Goal: Task Accomplishment & Management: Use online tool/utility

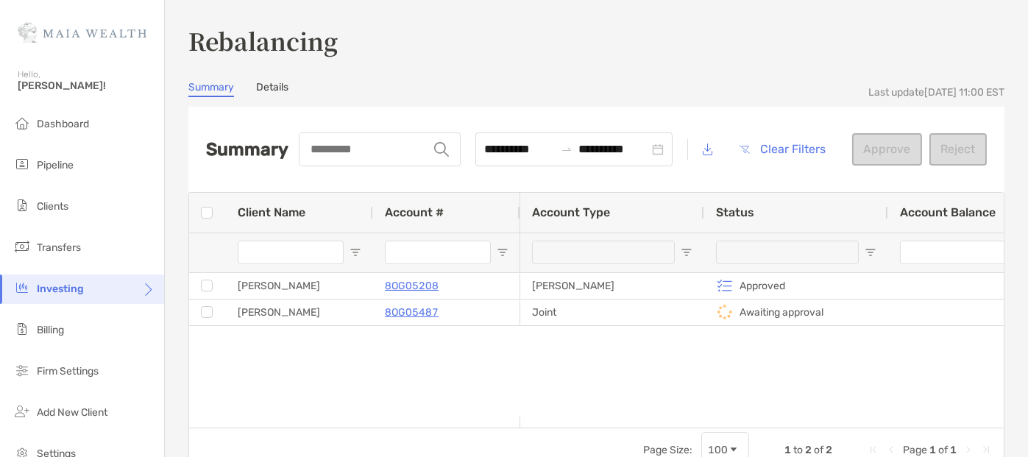
click at [275, 89] on link "Details" at bounding box center [272, 89] width 32 height 16
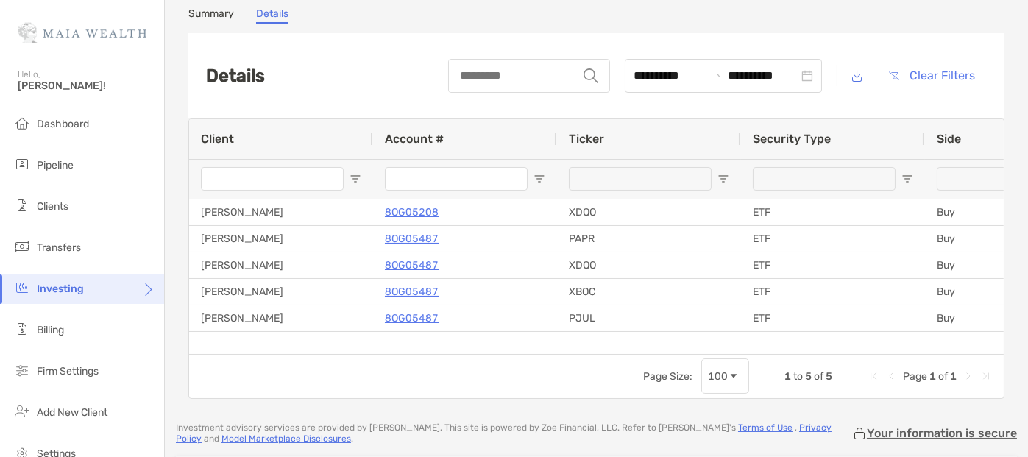
click at [199, 13] on link "Summary" at bounding box center [211, 15] width 46 height 16
click at [212, 17] on link "Summary" at bounding box center [211, 15] width 46 height 16
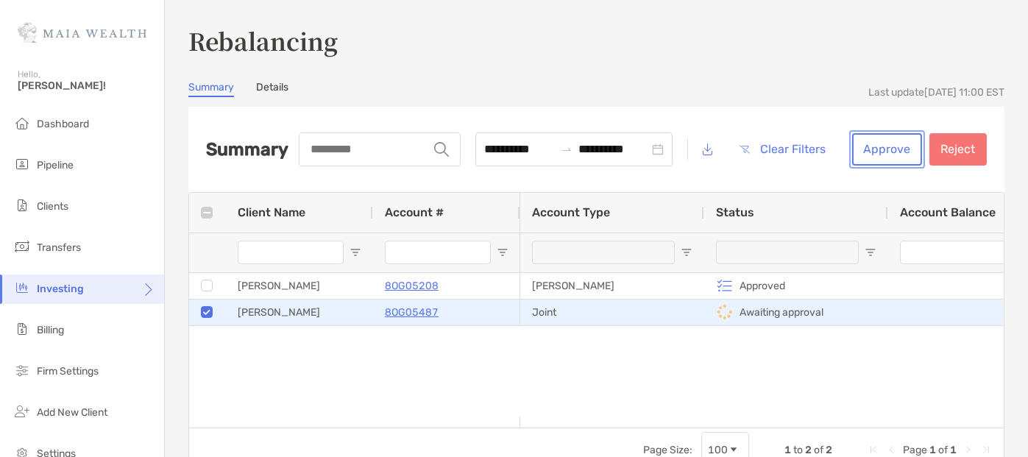
click at [874, 152] on button "Approve" at bounding box center [887, 149] width 70 height 32
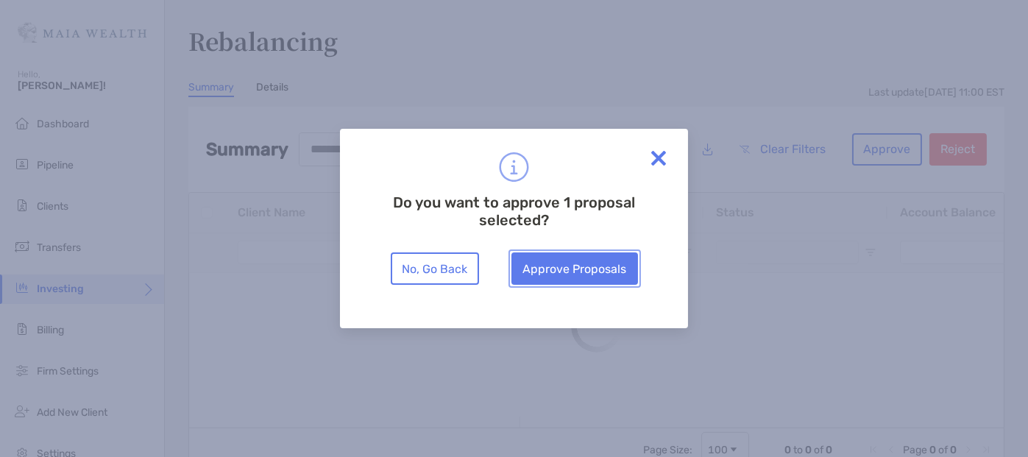
click at [583, 269] on button "Approve Proposals" at bounding box center [575, 268] width 127 height 32
